Goal: Task Accomplishment & Management: Manage account settings

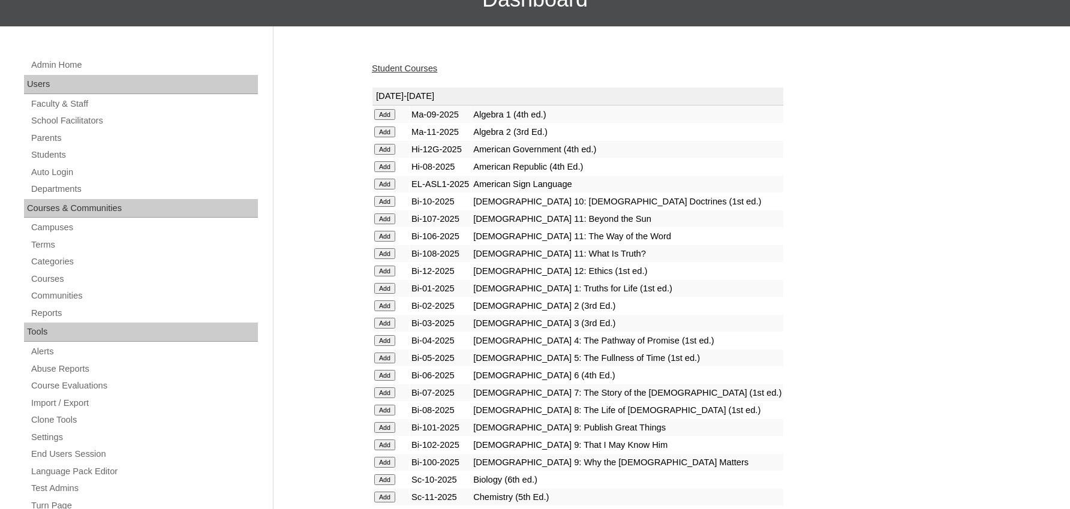
scroll to position [144, 0]
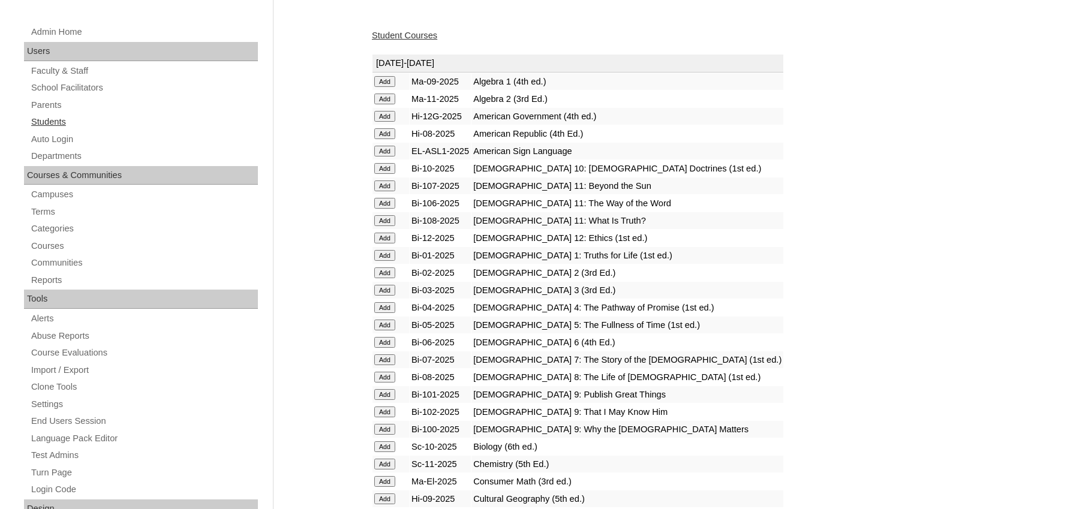
click at [79, 120] on link "Students" at bounding box center [144, 122] width 228 height 15
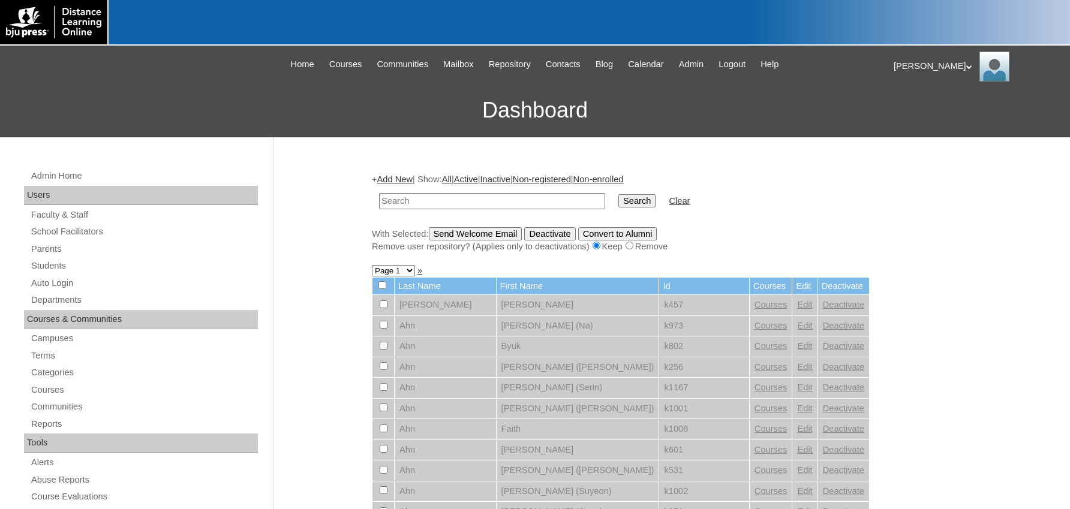
click at [123, 104] on h3 "Dashboard" at bounding box center [535, 110] width 1058 height 54
click at [170, 266] on link "Students" at bounding box center [144, 265] width 228 height 15
click at [35, 263] on link "Students" at bounding box center [144, 265] width 228 height 15
click at [396, 199] on input "text" at bounding box center [492, 201] width 226 height 16
click at [161, 79] on div "[PERSON_NAME] My Profile My Settings Logout |N|Faculty|| Skip to Main Content S…" at bounding box center [535, 92] width 1070 height 92
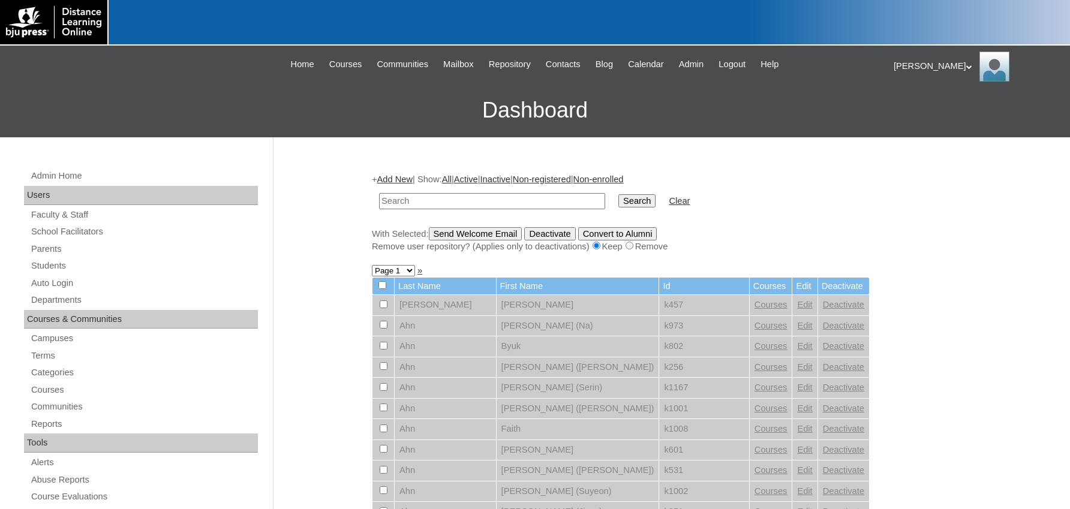
click at [280, 101] on h3 "Dashboard" at bounding box center [535, 110] width 1058 height 54
click at [41, 264] on link "Students" at bounding box center [144, 265] width 228 height 15
click at [405, 202] on input "text" at bounding box center [492, 201] width 226 height 16
type input "k928"
click at [618, 194] on input "Search" at bounding box center [636, 200] width 37 height 13
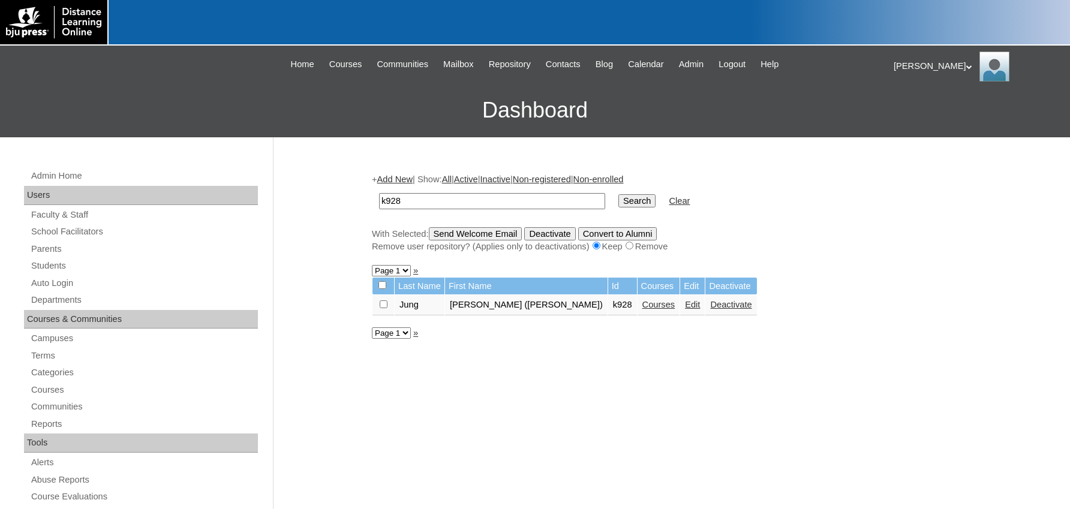
click at [642, 309] on link "Courses" at bounding box center [658, 305] width 33 height 10
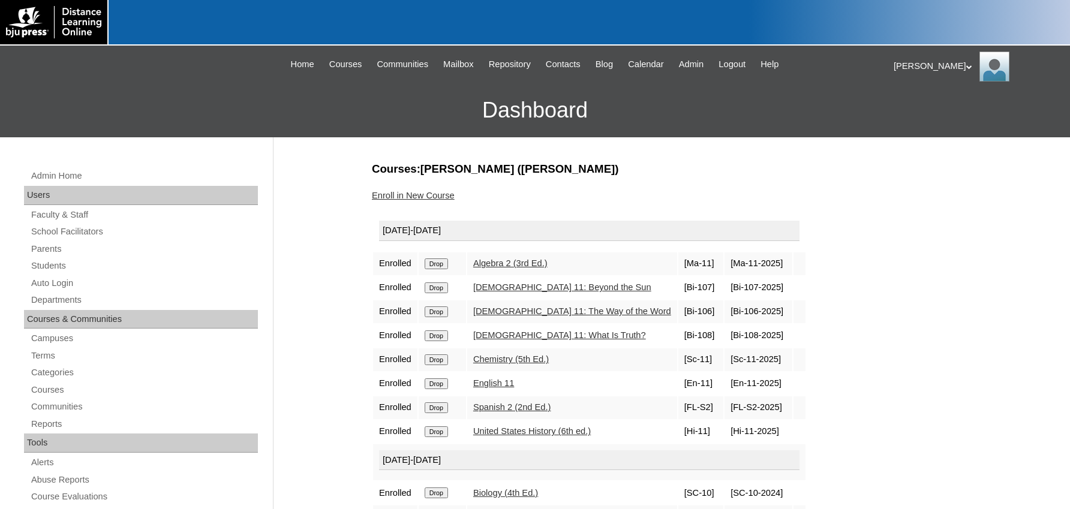
click at [438, 290] on input "Drop" at bounding box center [436, 287] width 23 height 11
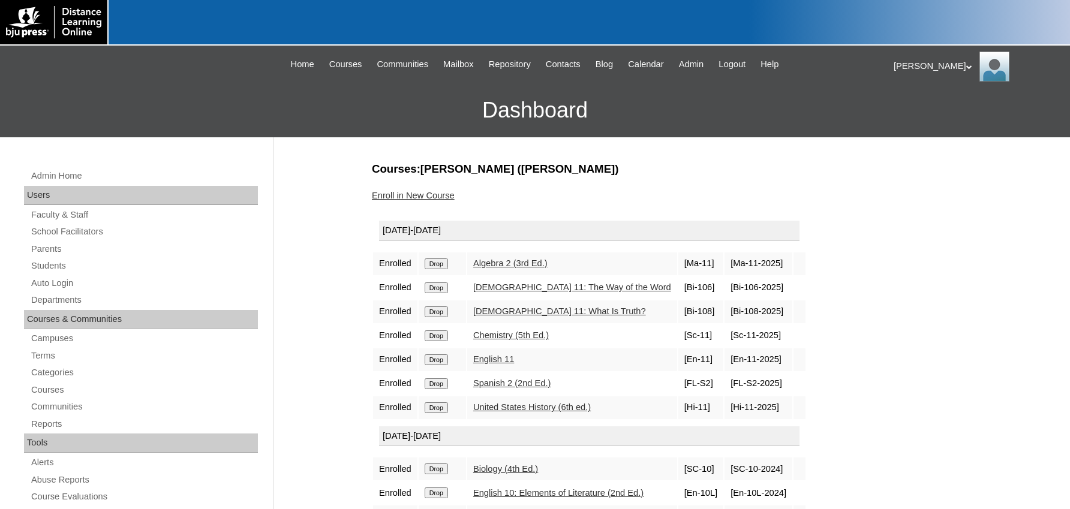
click at [438, 293] on input "Drop" at bounding box center [436, 287] width 23 height 11
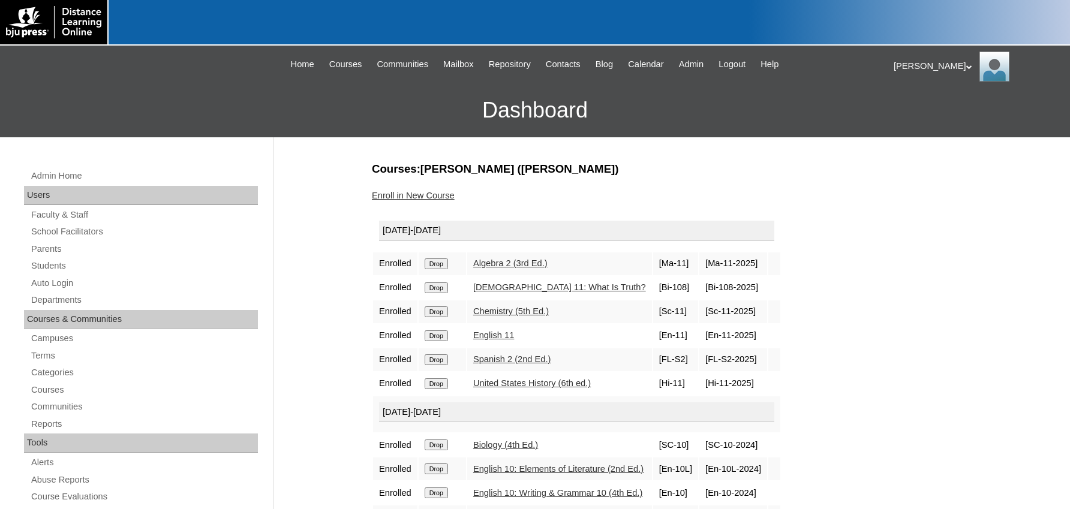
click at [436, 286] on input "Drop" at bounding box center [436, 287] width 23 height 11
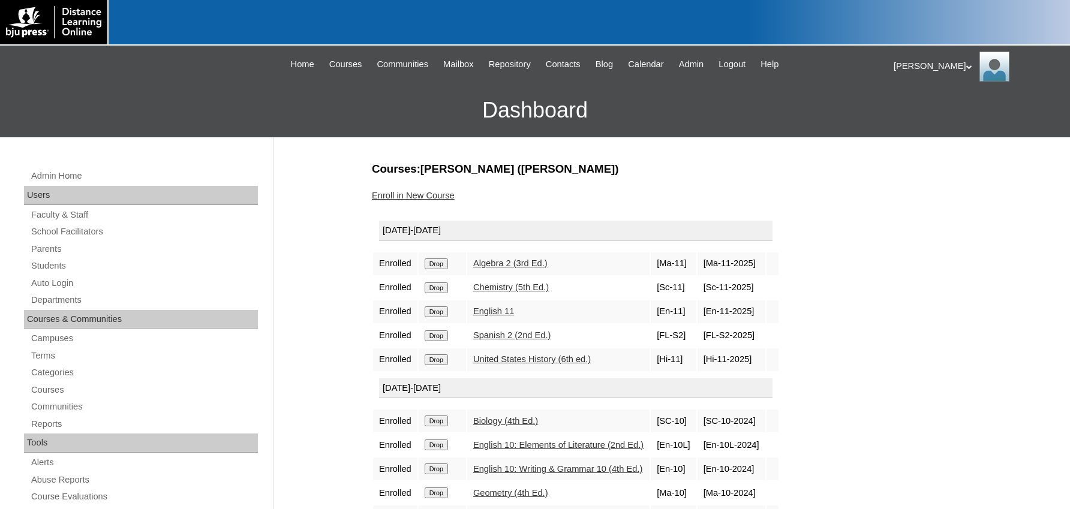
scroll to position [72, 0]
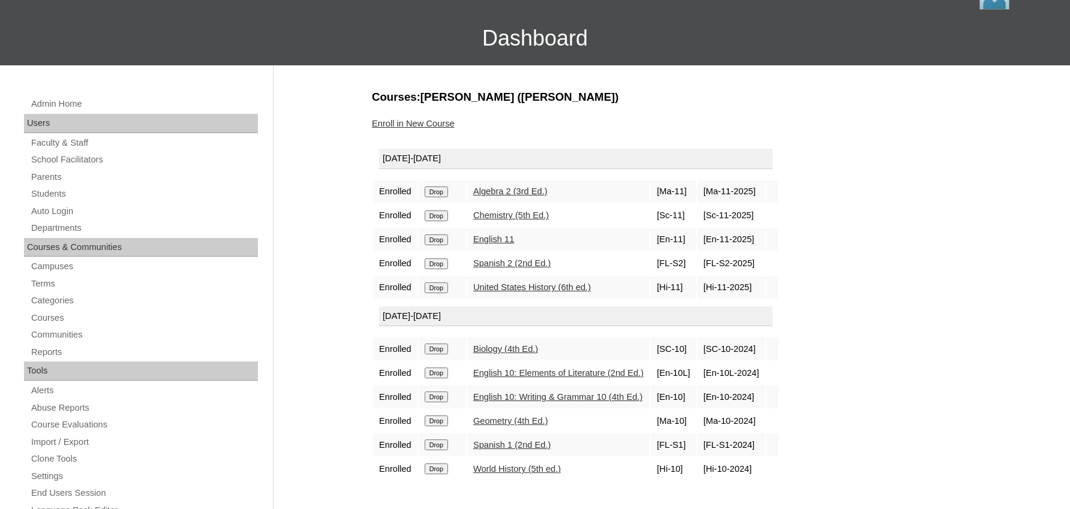
click at [326, 31] on h3 "Dashboard" at bounding box center [535, 38] width 1058 height 54
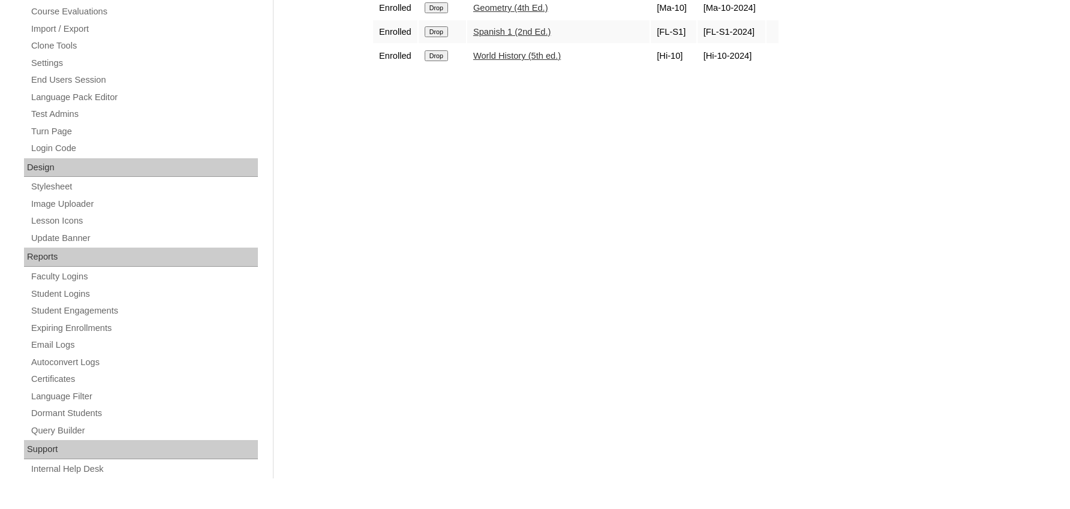
scroll to position [0, 0]
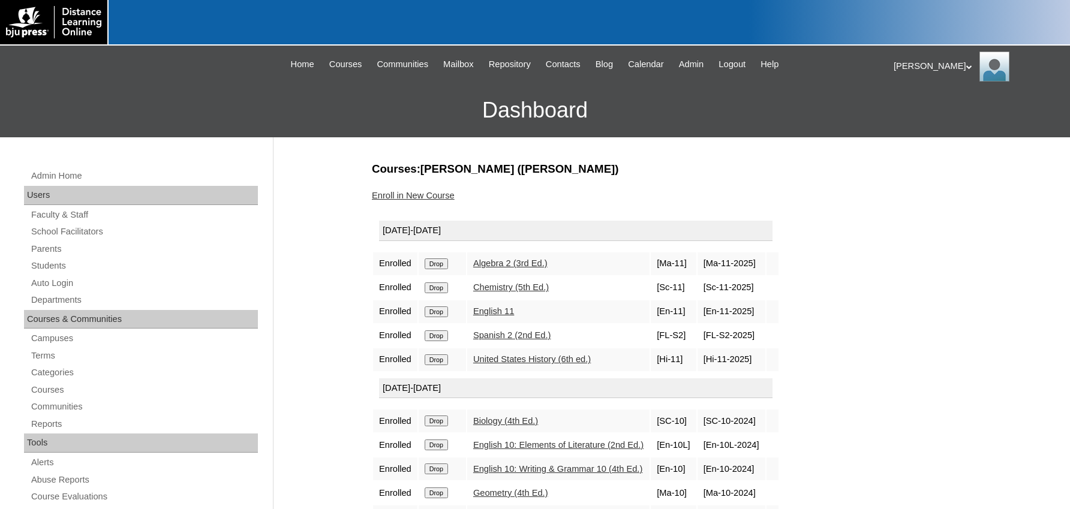
click at [142, 75] on div "[PERSON_NAME] My Profile My Settings Logout |N|Faculty|| Skip to Main Content S…" at bounding box center [535, 92] width 1070 height 92
